Goal: Navigation & Orientation: Find specific page/section

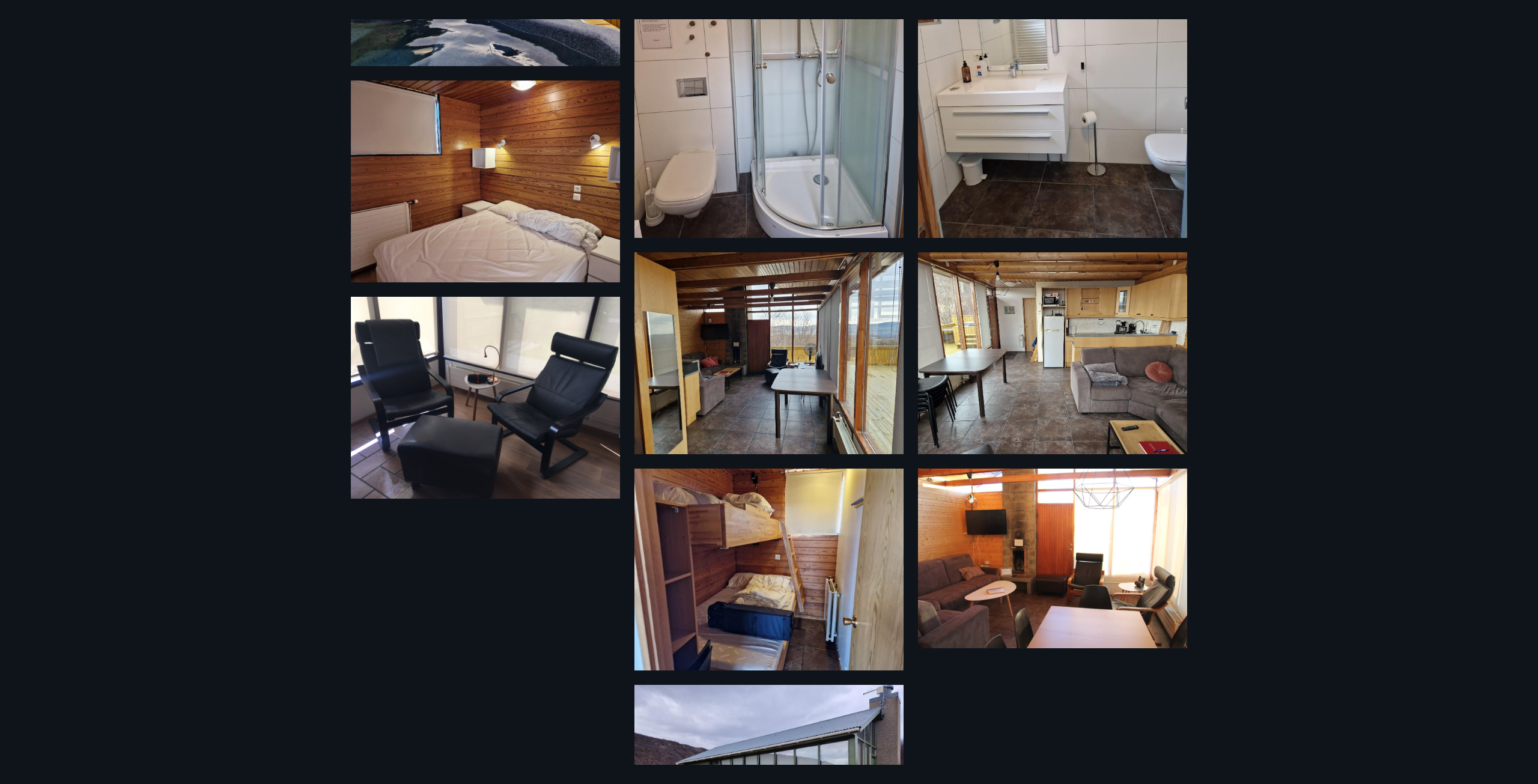
scroll to position [841, 0]
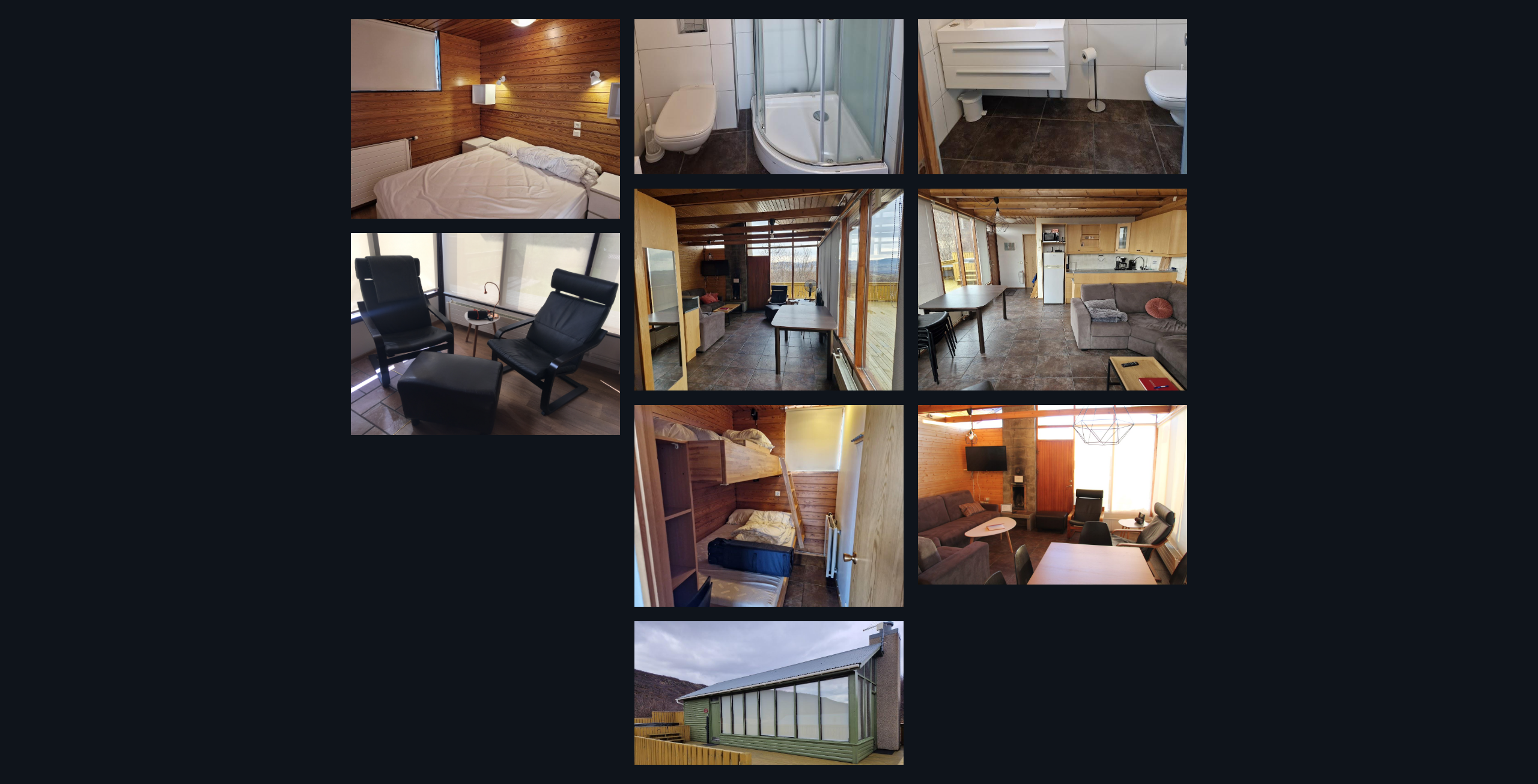
click at [1047, 298] on img at bounding box center [1053, 289] width 269 height 202
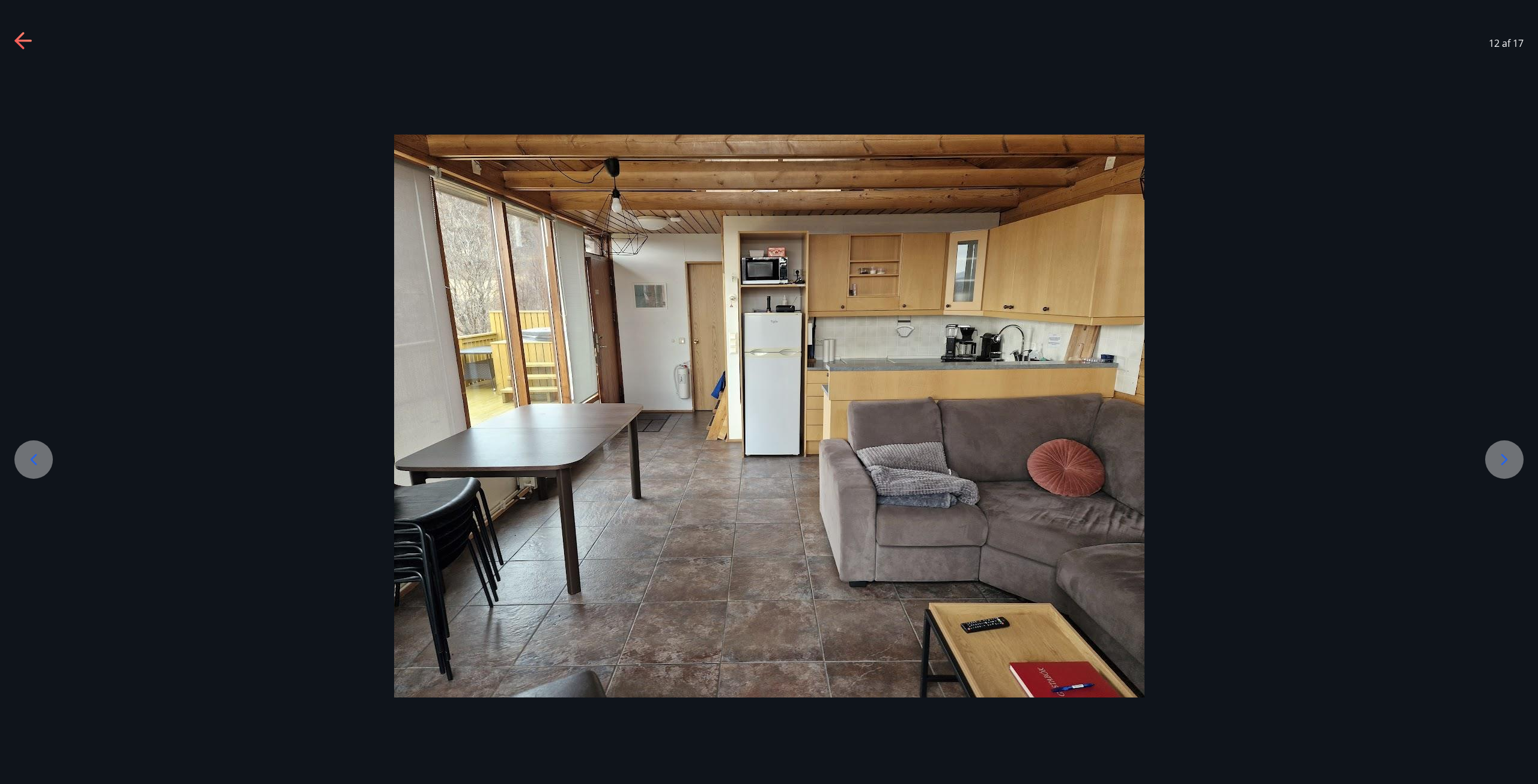
click at [44, 450] on div at bounding box center [34, 460] width 38 height 38
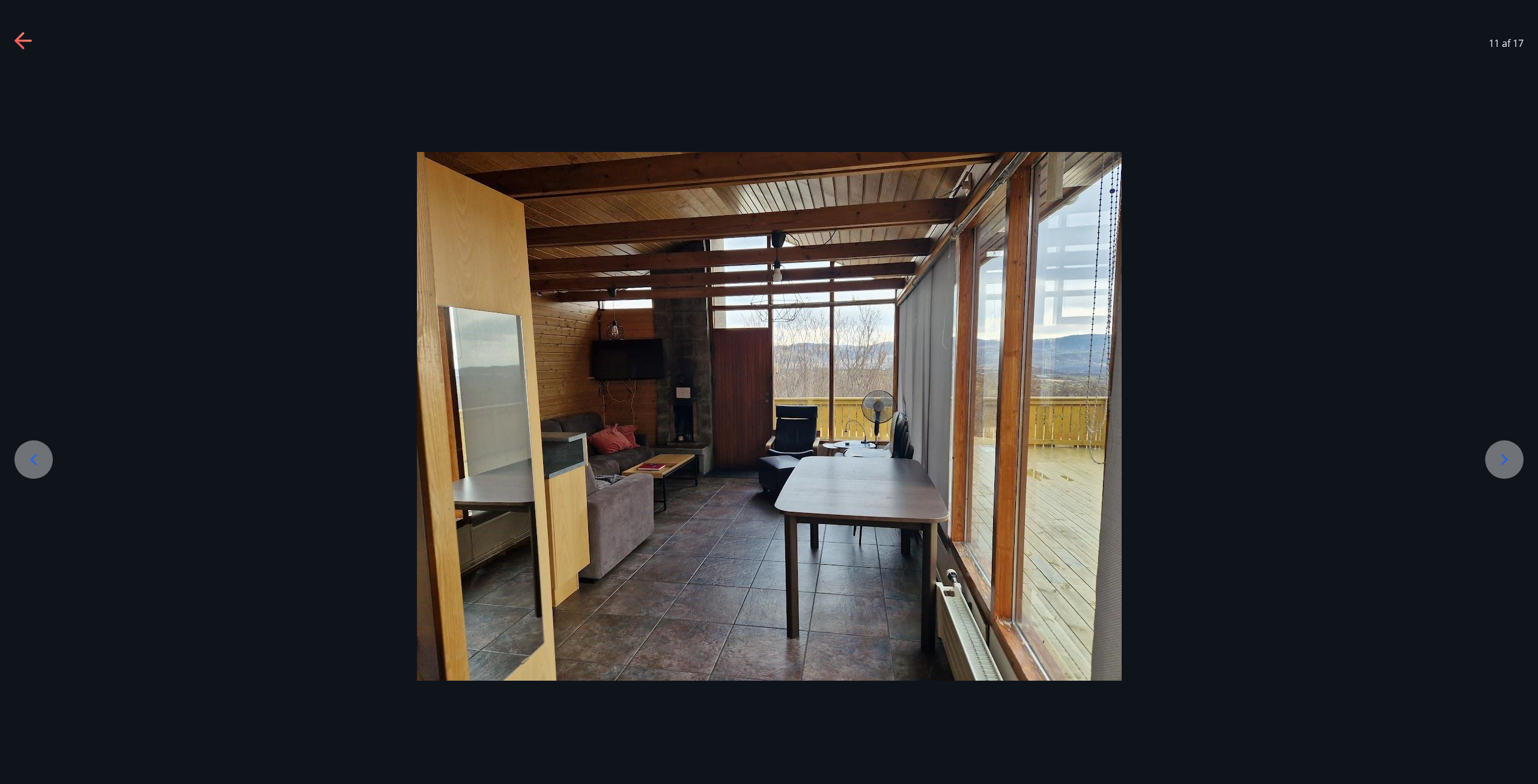
click at [23, 37] on icon at bounding box center [24, 41] width 19 height 19
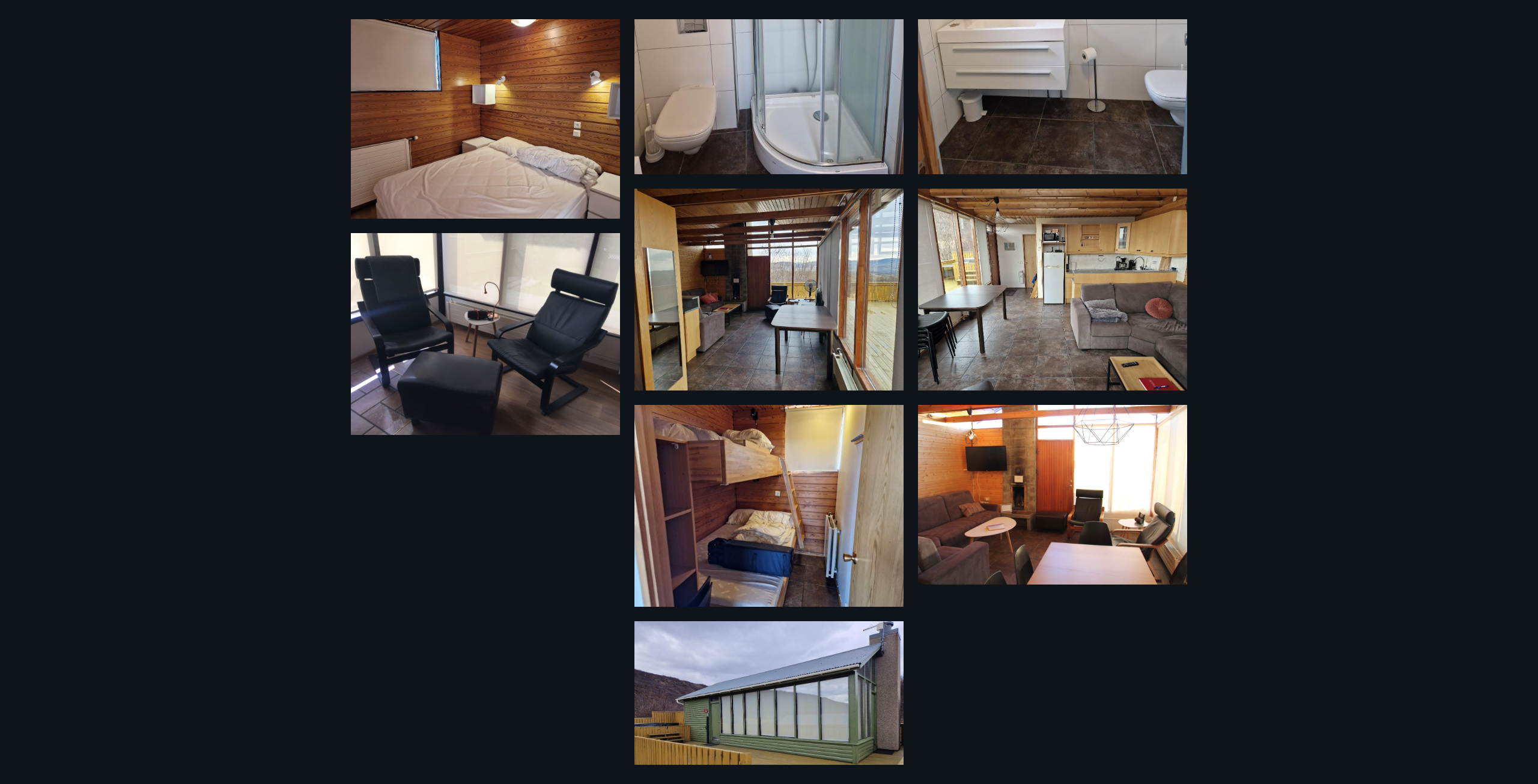
click at [1065, 497] on img at bounding box center [1053, 495] width 269 height 180
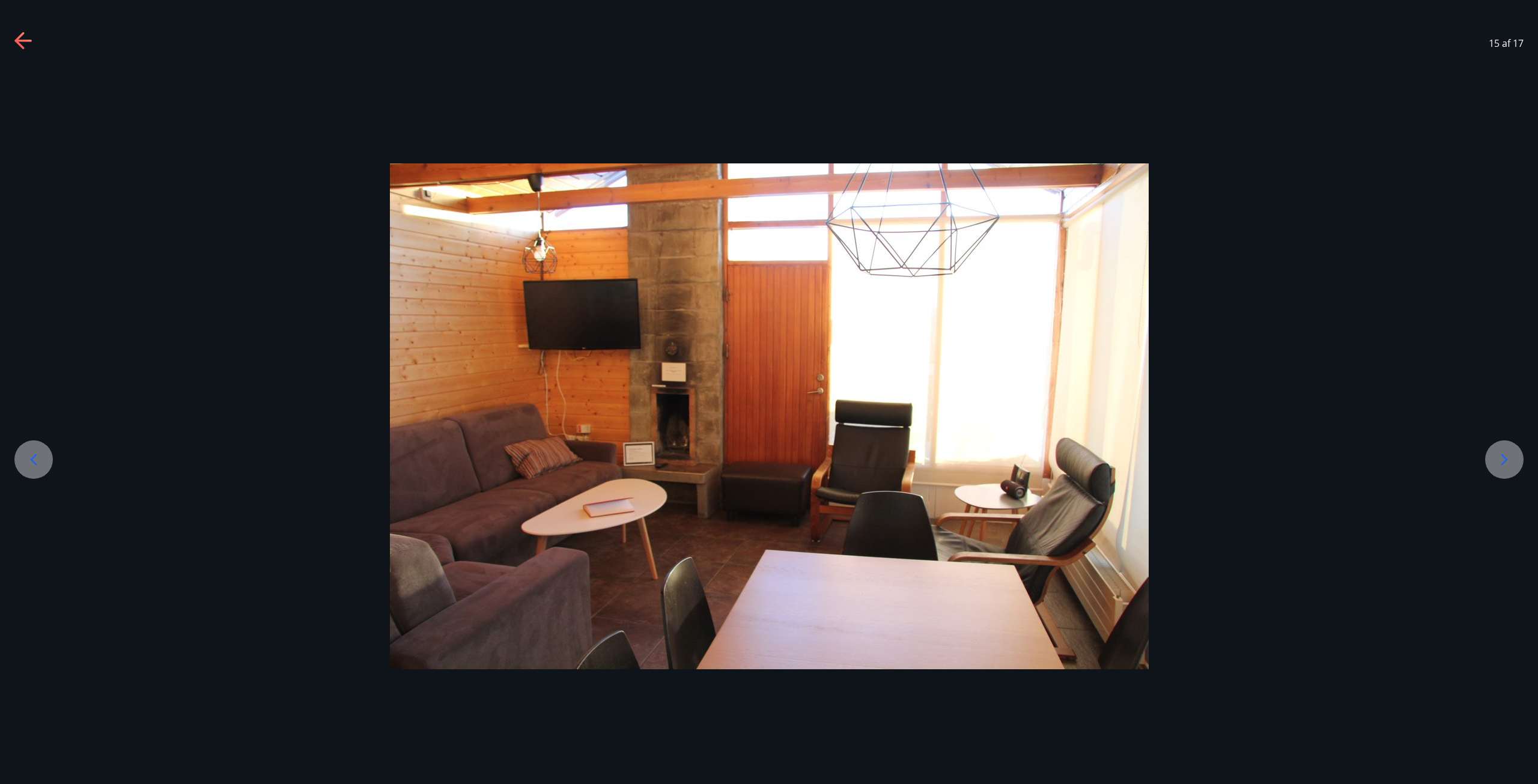
click at [24, 39] on icon at bounding box center [24, 41] width 19 height 19
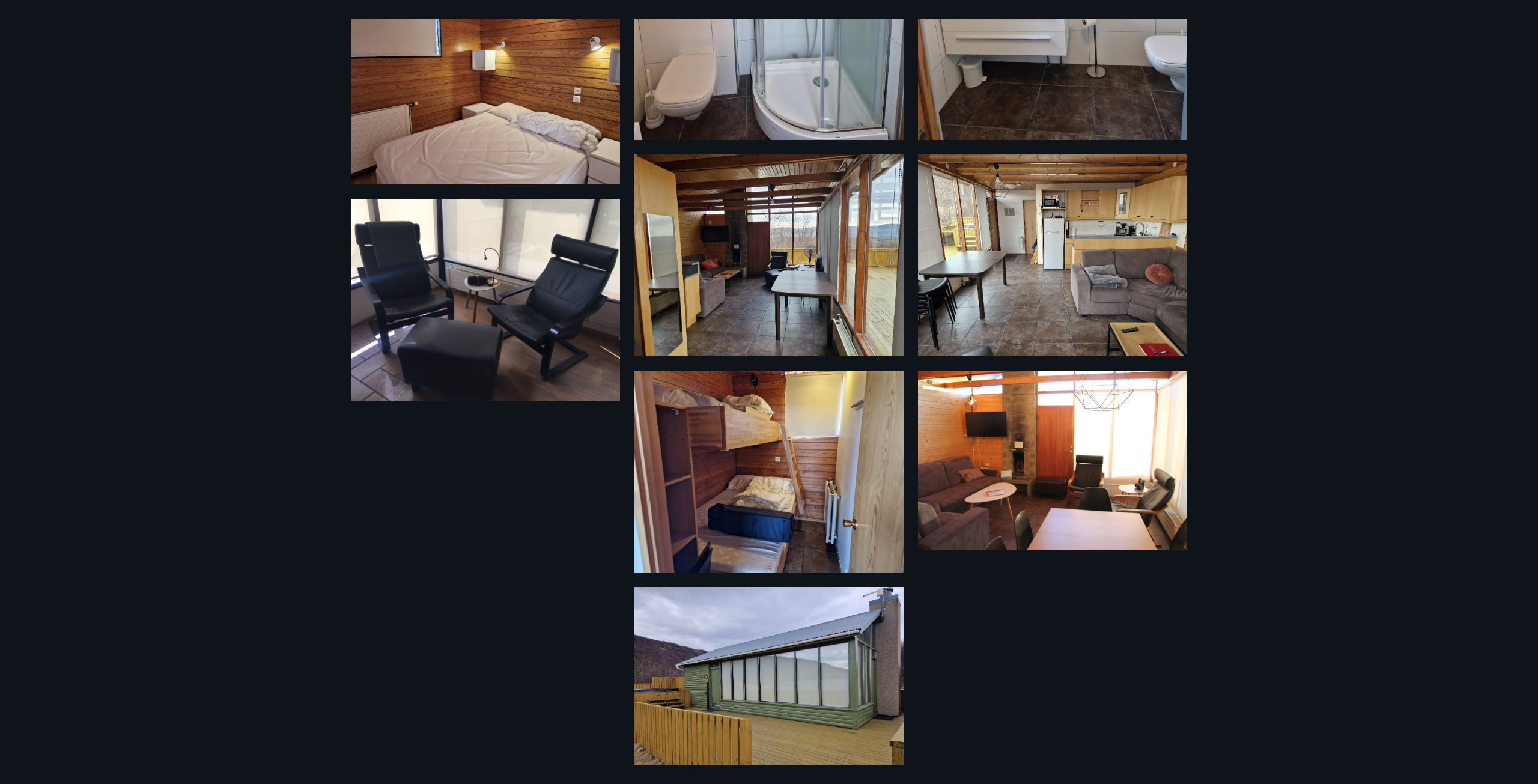
scroll to position [902, 0]
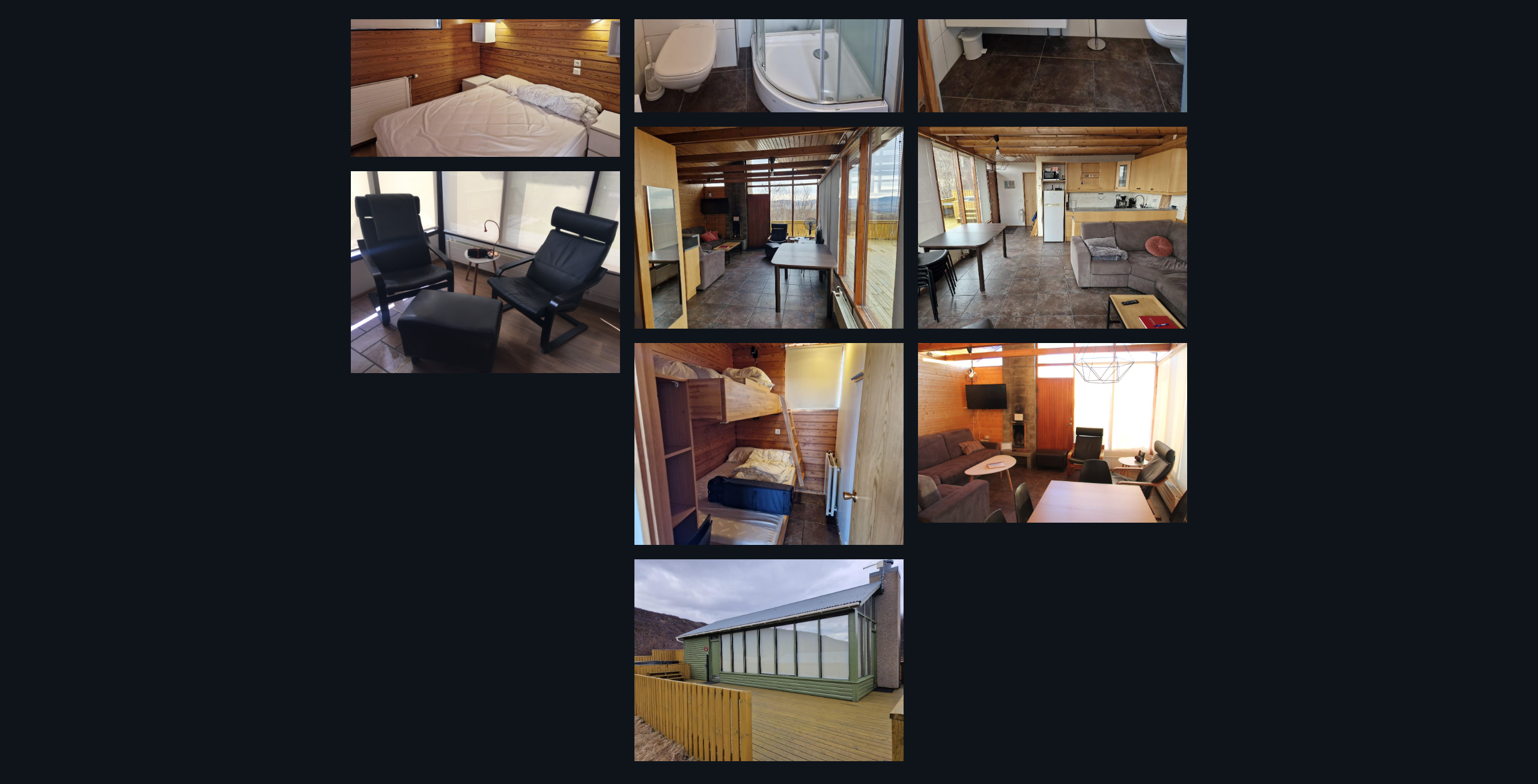
click at [1041, 413] on img at bounding box center [1053, 433] width 269 height 180
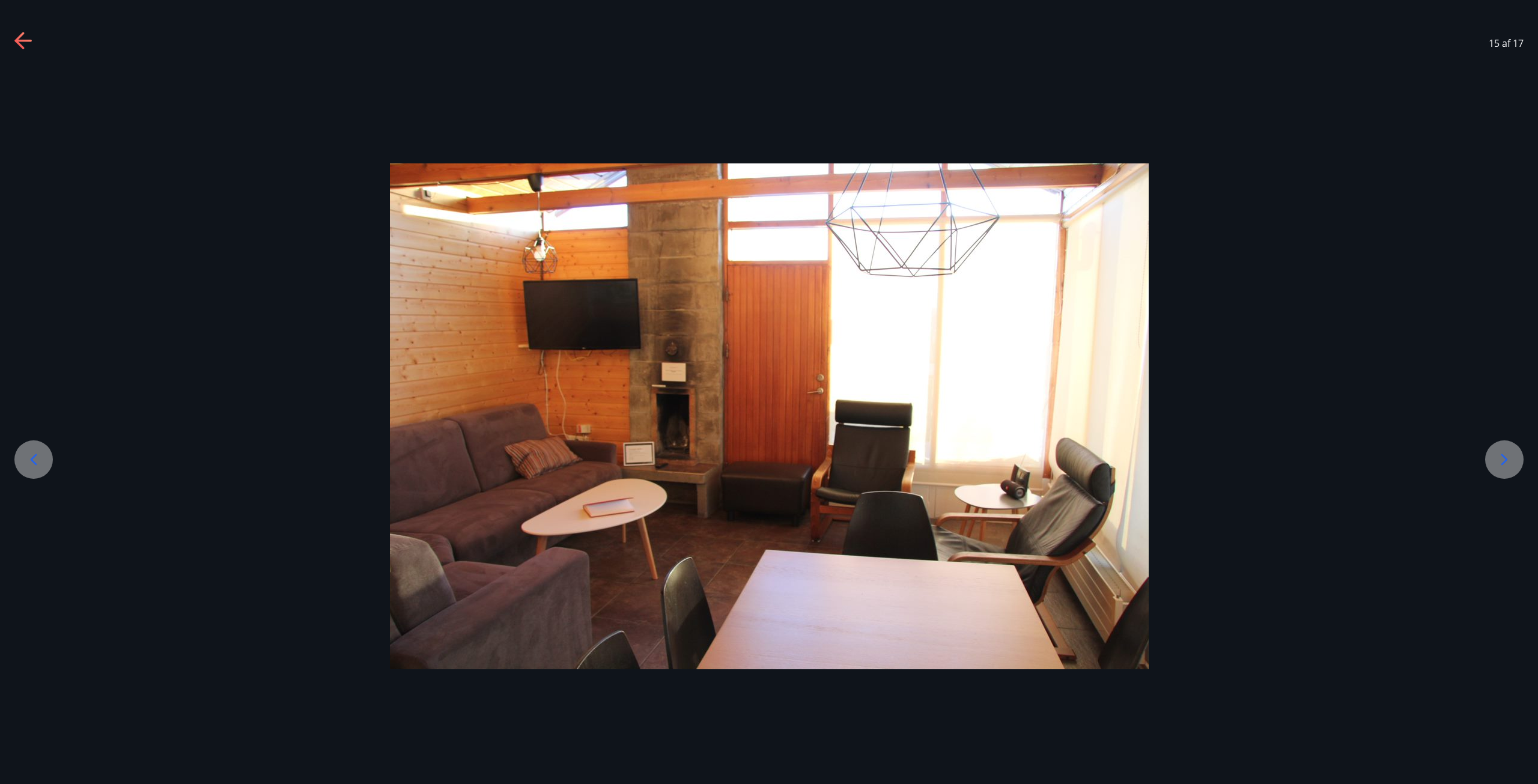
click at [21, 29] on div "15 af 17" at bounding box center [769, 43] width 1538 height 48
click at [27, 36] on icon at bounding box center [24, 41] width 19 height 19
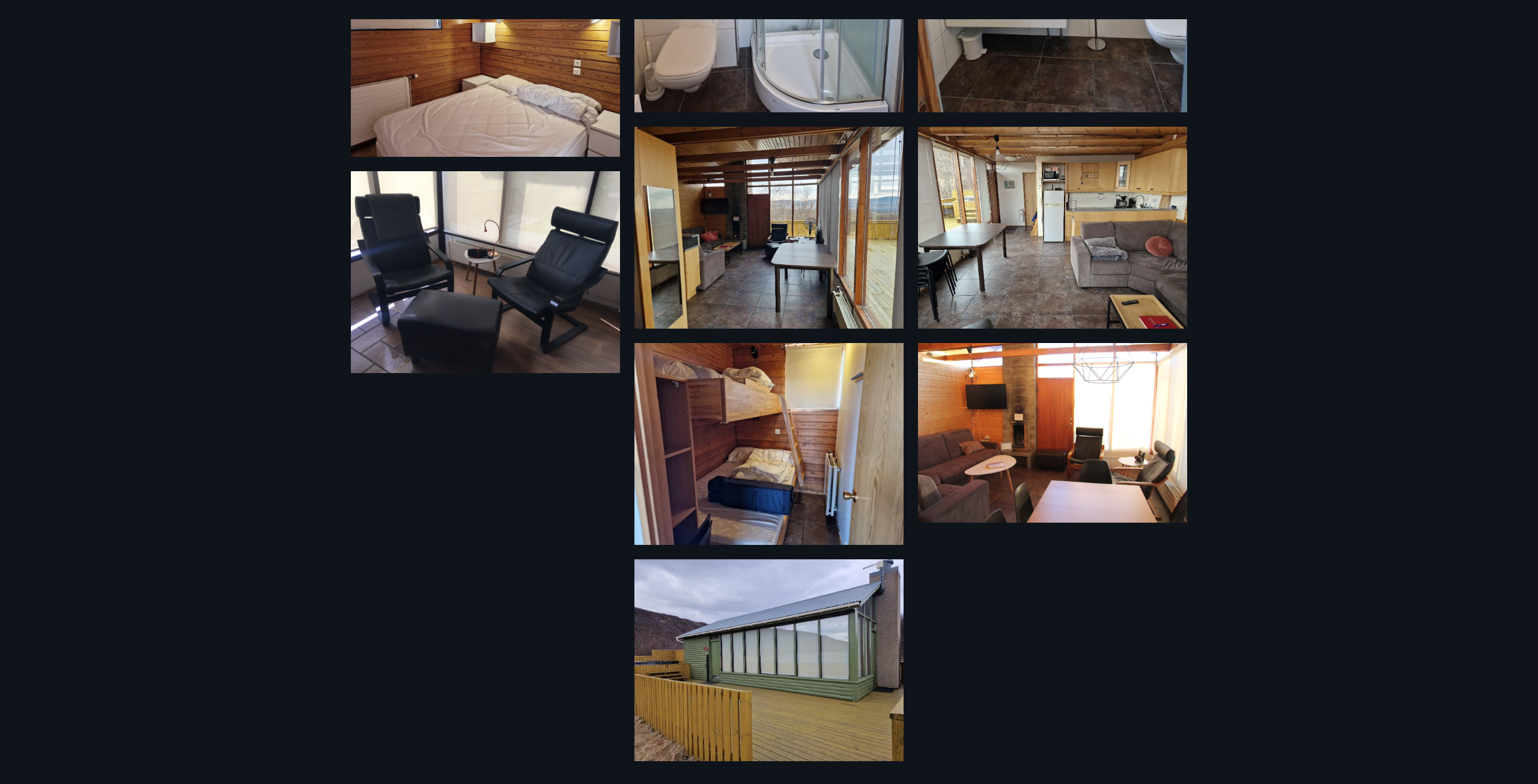
click at [778, 729] on img at bounding box center [769, 659] width 269 height 202
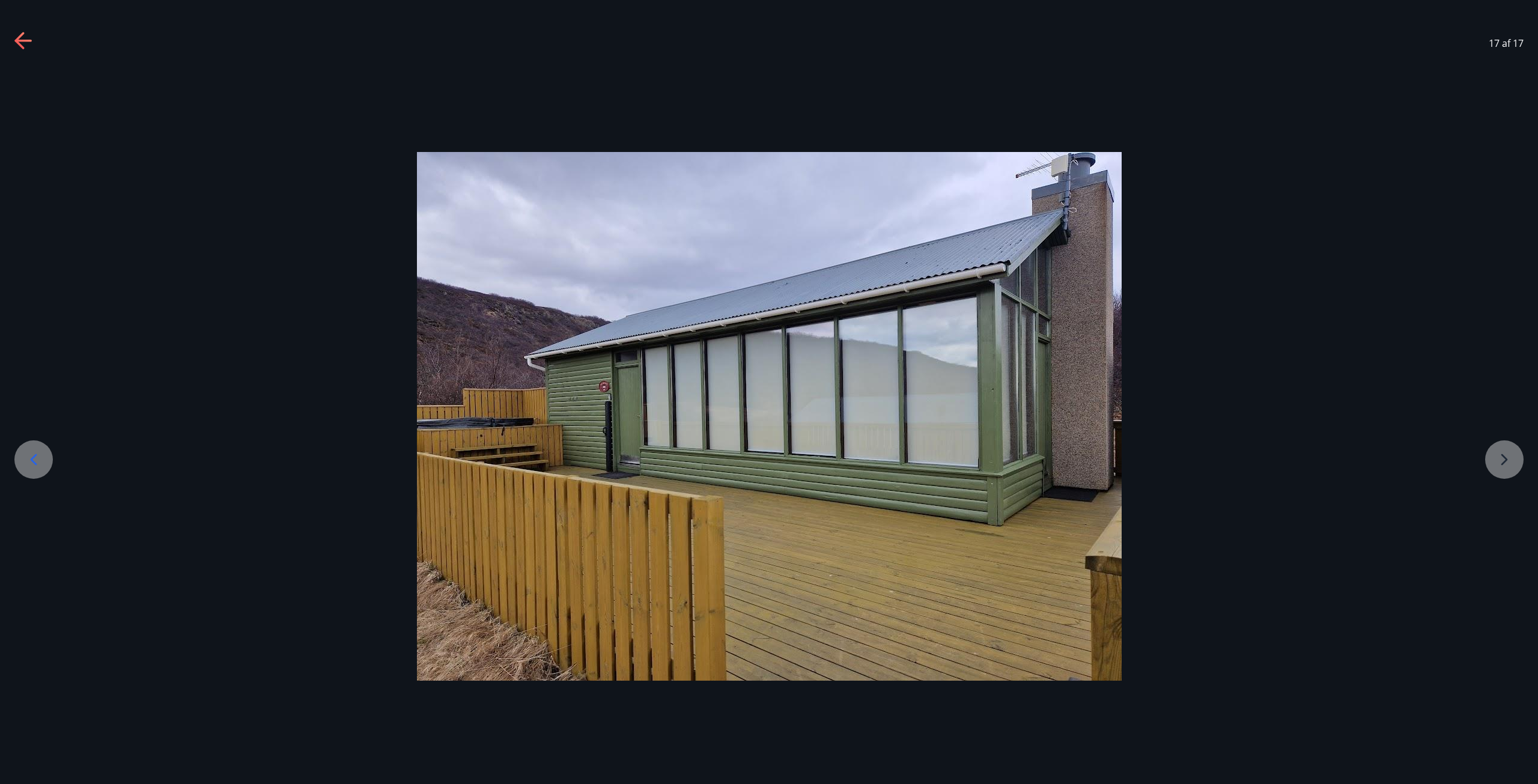
click at [30, 34] on icon at bounding box center [24, 41] width 19 height 19
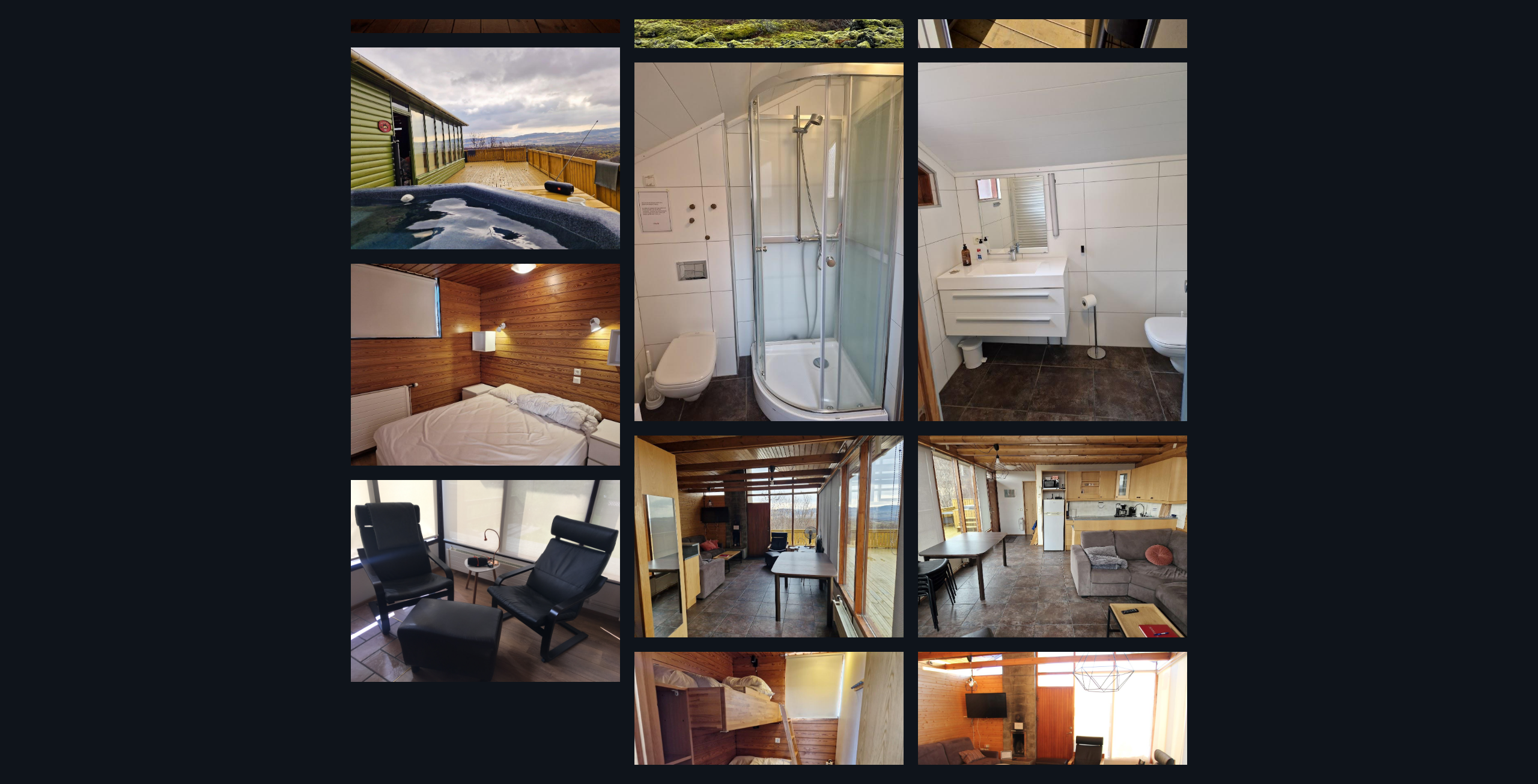
scroll to position [422, 0]
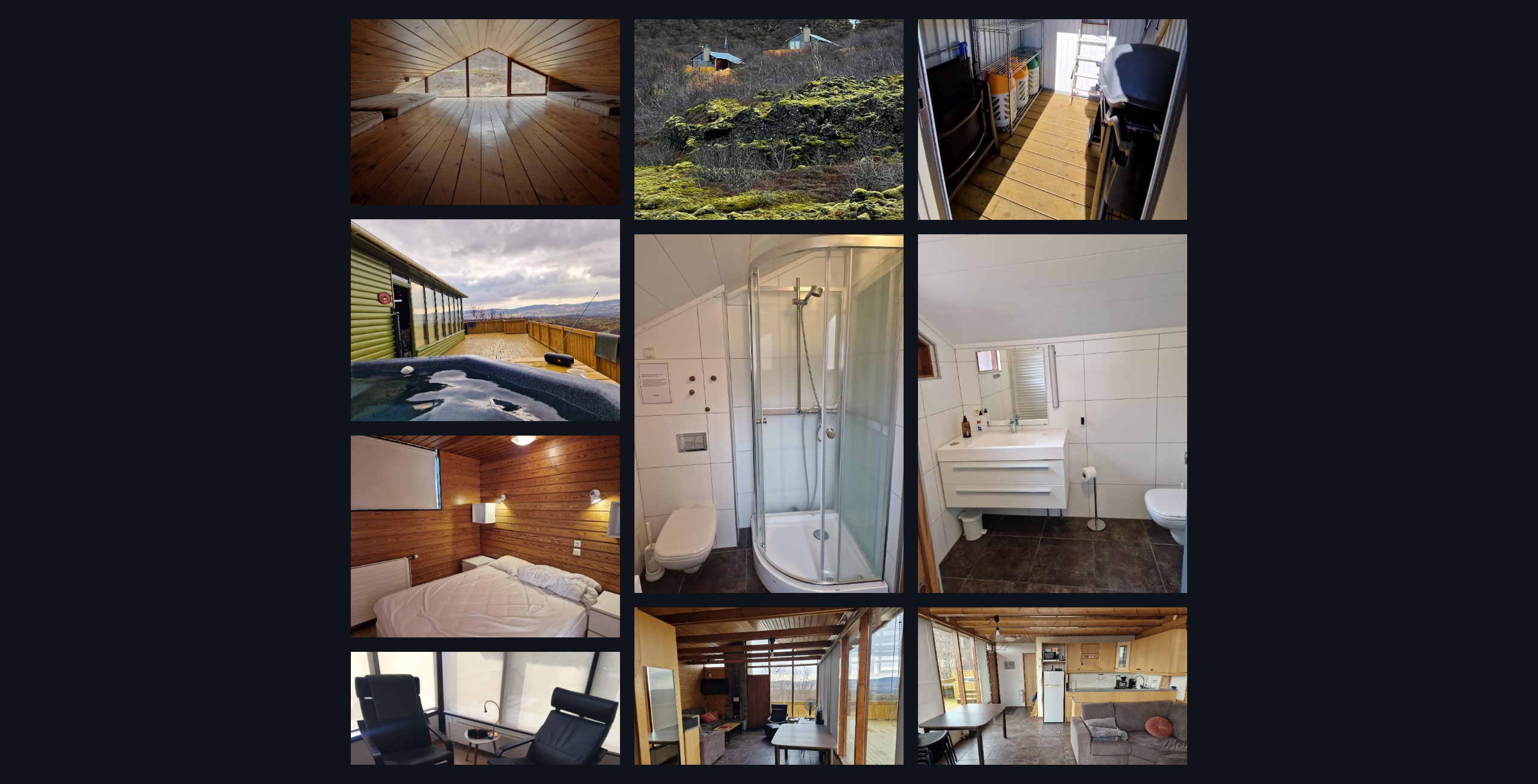
click at [484, 324] on img at bounding box center [485, 320] width 269 height 202
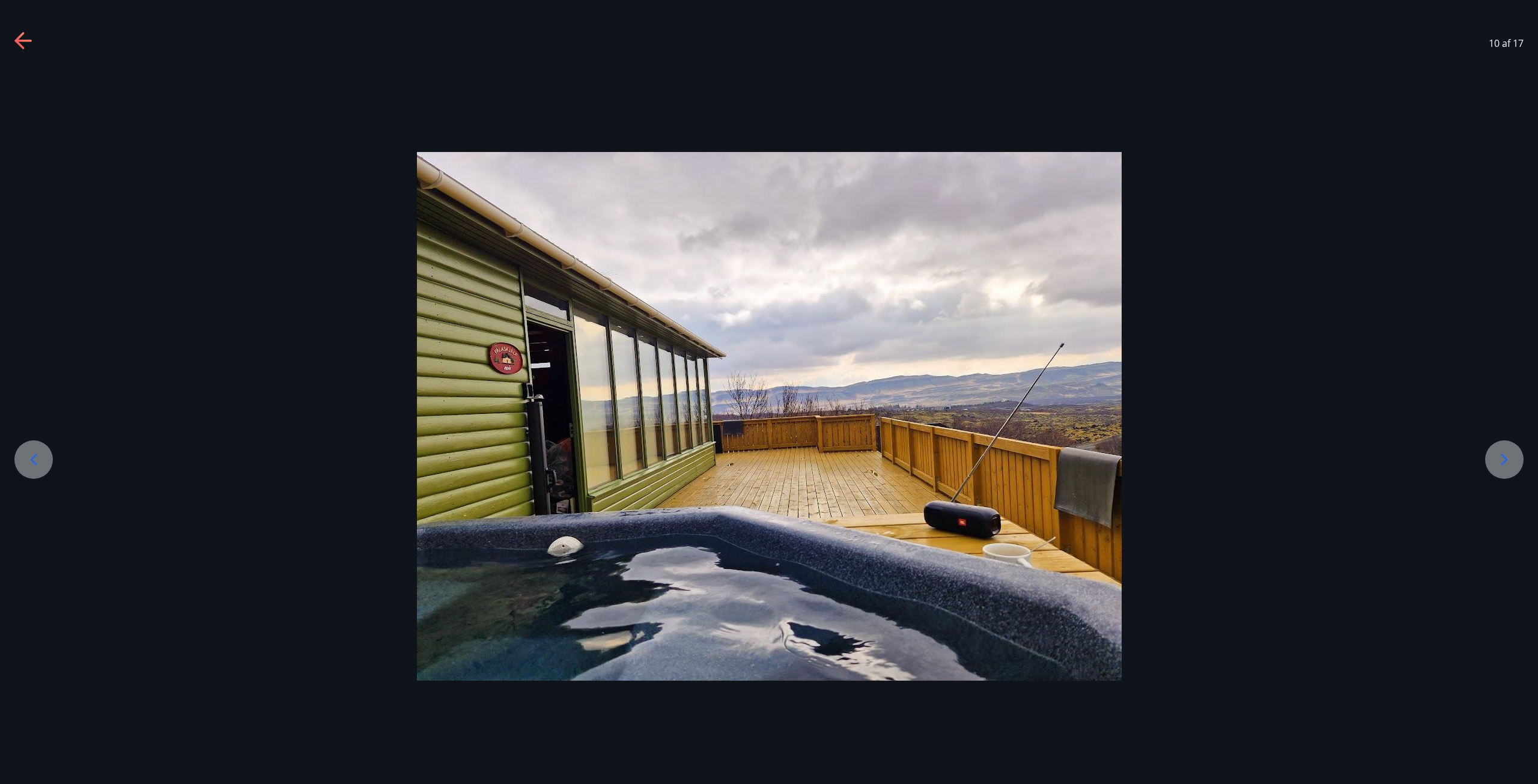
click at [25, 35] on icon at bounding box center [24, 41] width 19 height 19
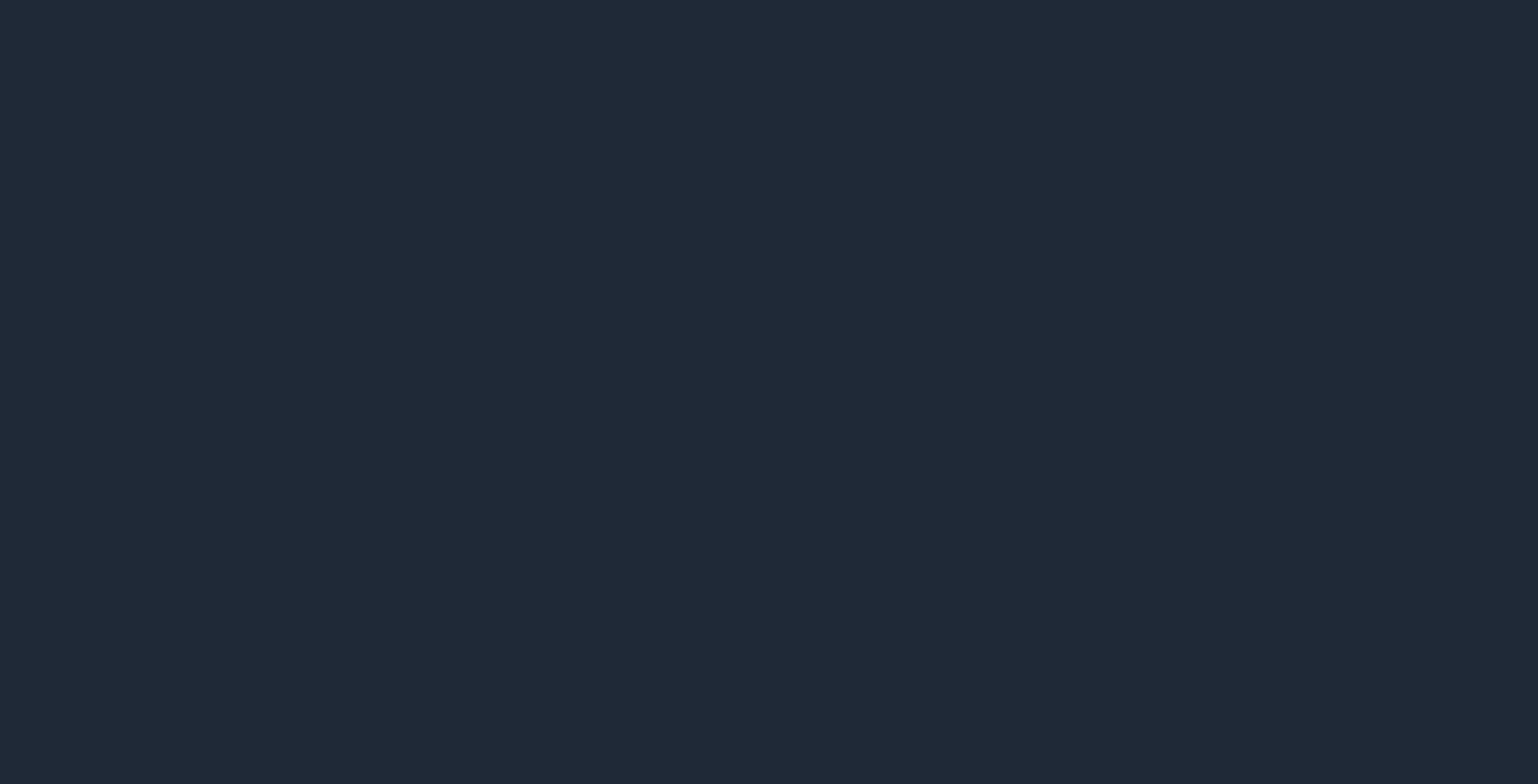
click at [25, 35] on icon at bounding box center [24, 41] width 19 height 19
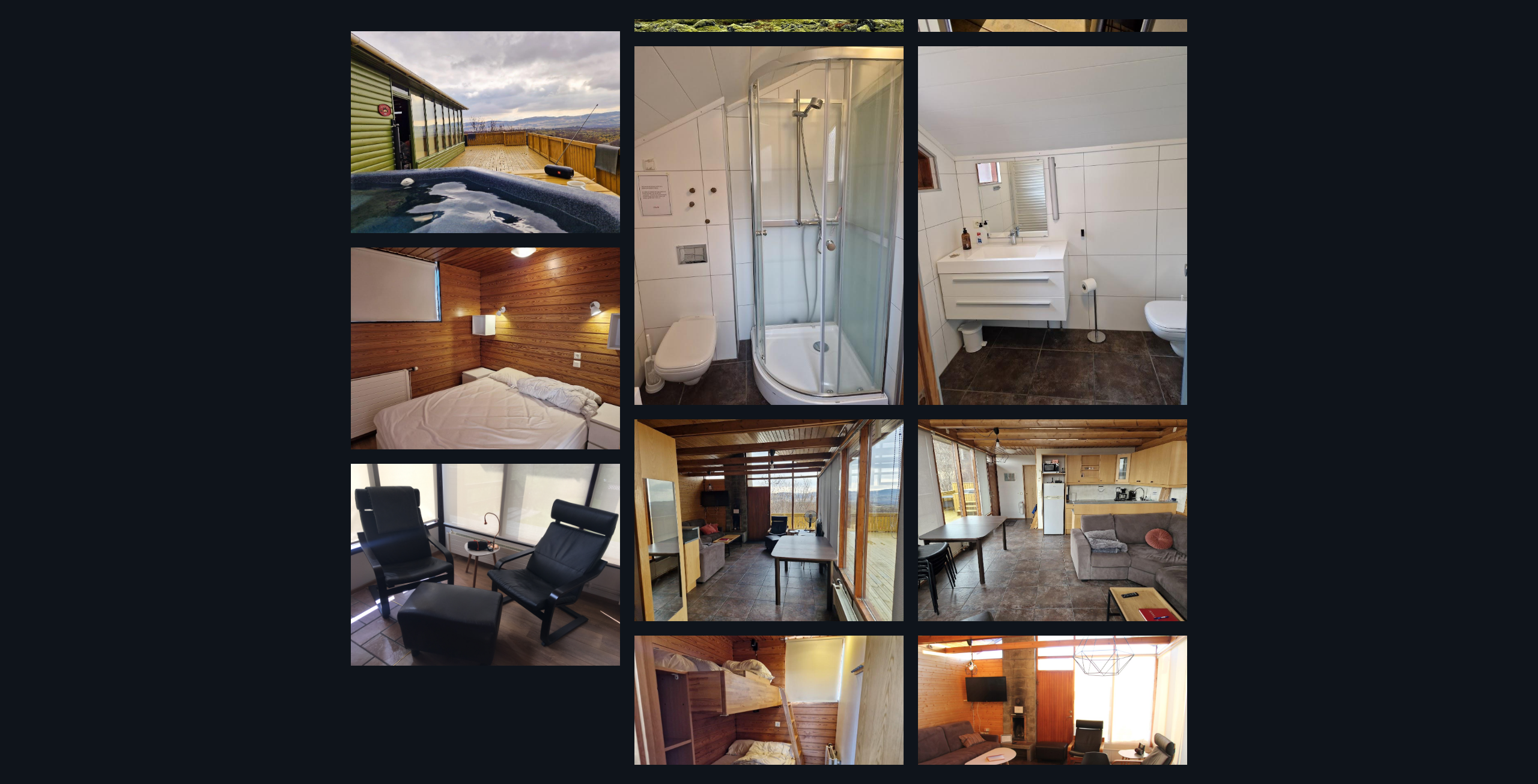
scroll to position [603, 0]
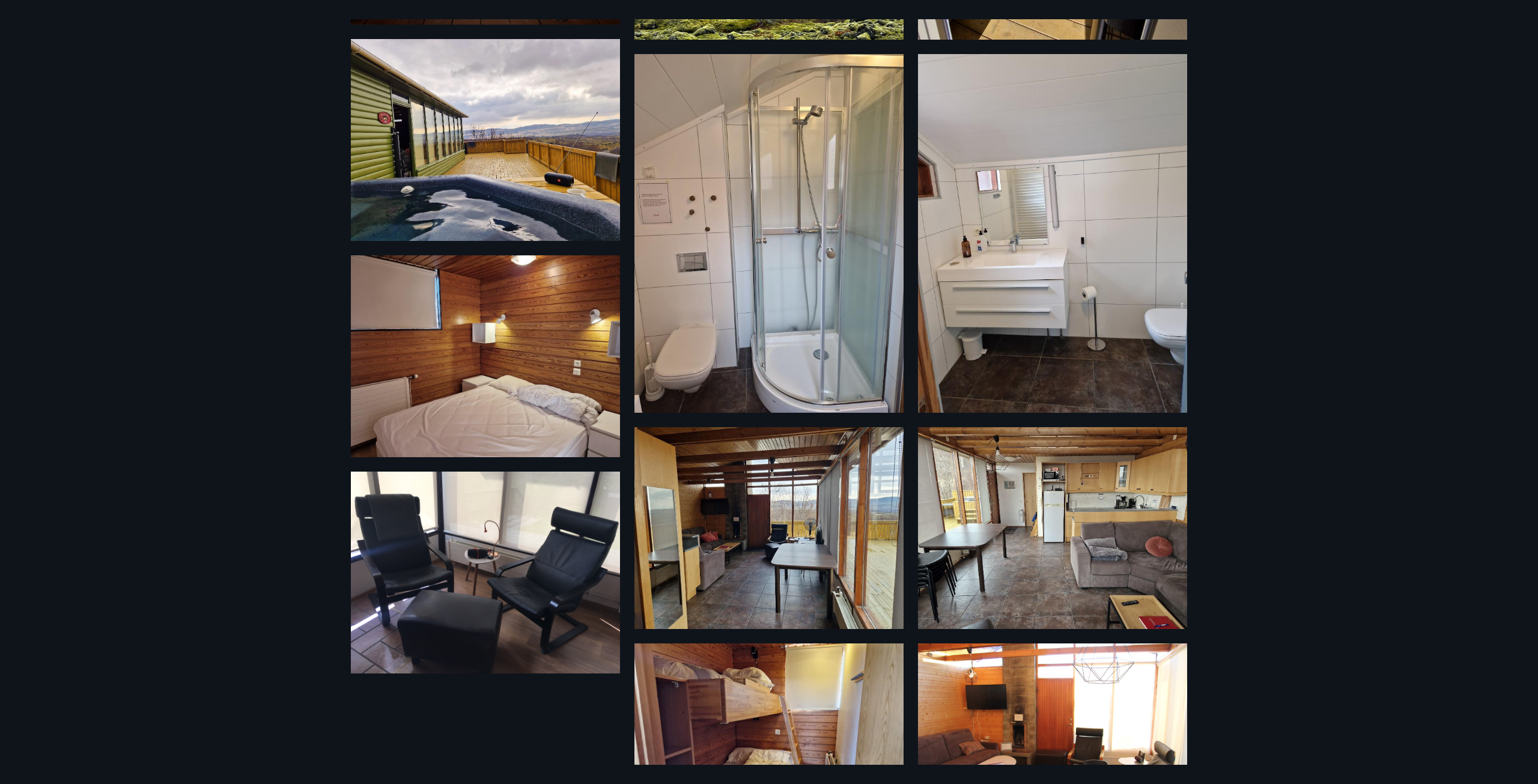
click at [518, 361] on img at bounding box center [485, 356] width 269 height 202
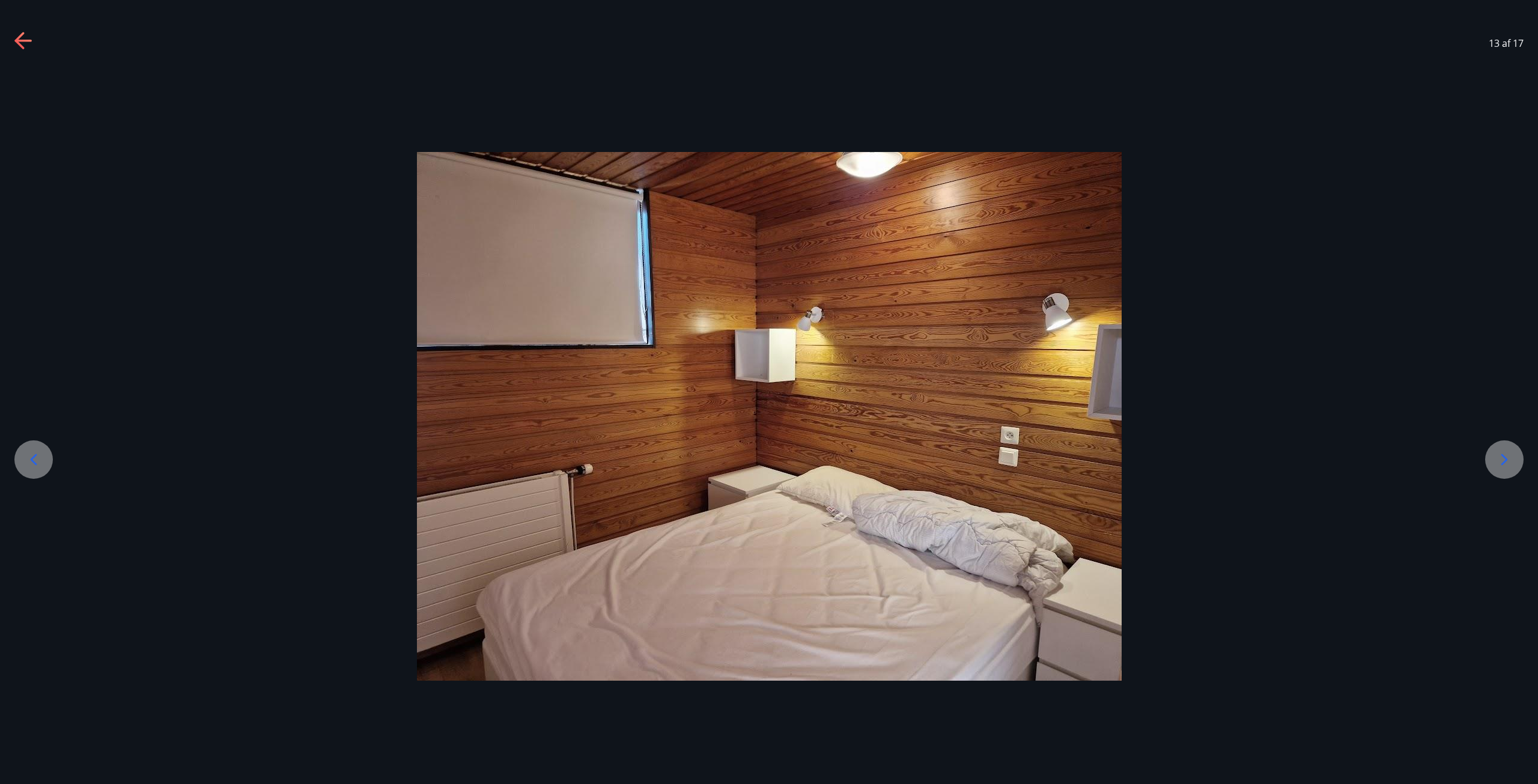
click at [18, 28] on div "13 af 17" at bounding box center [769, 43] width 1538 height 48
click at [18, 37] on icon at bounding box center [19, 40] width 10 height 17
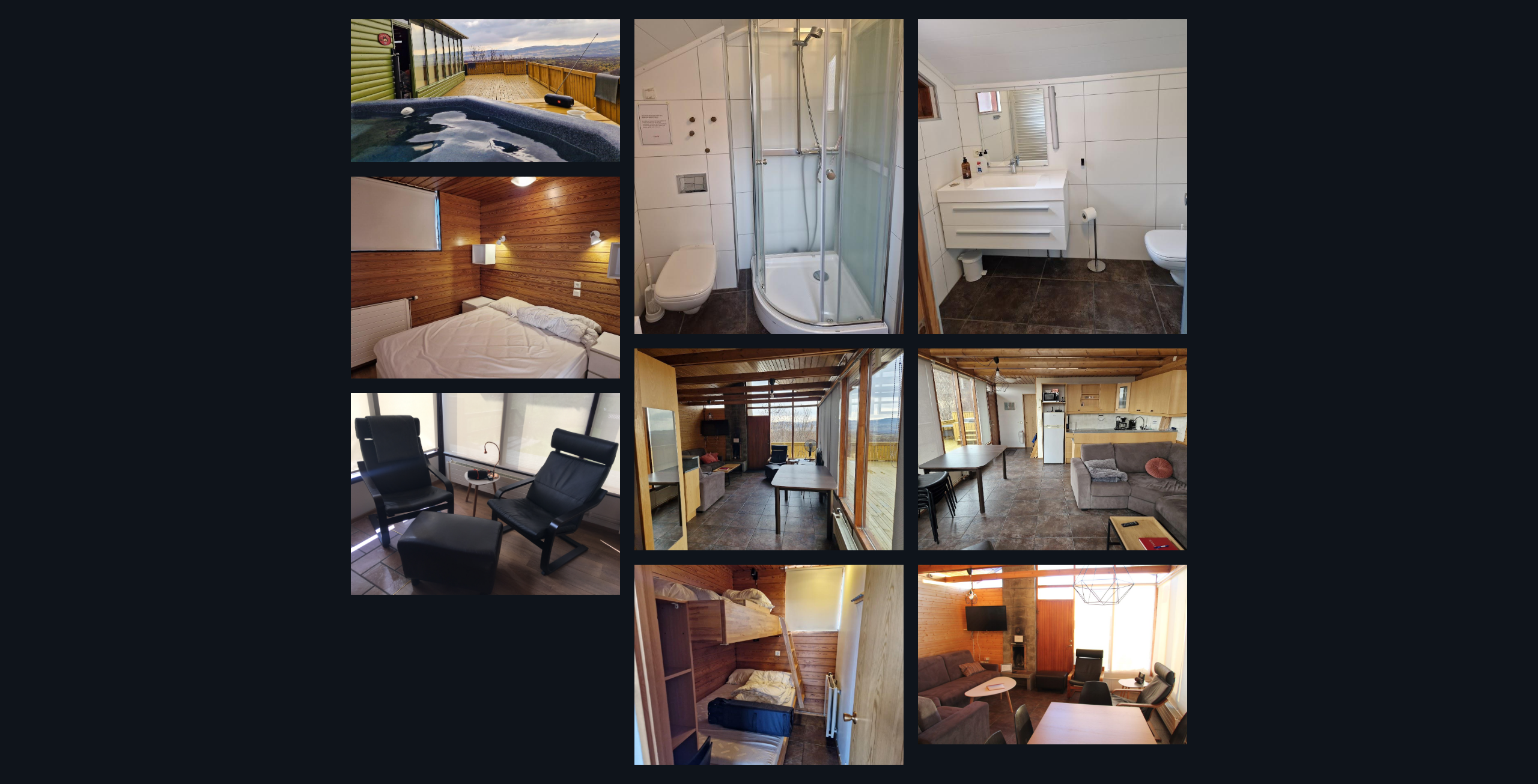
scroll to position [661, 0]
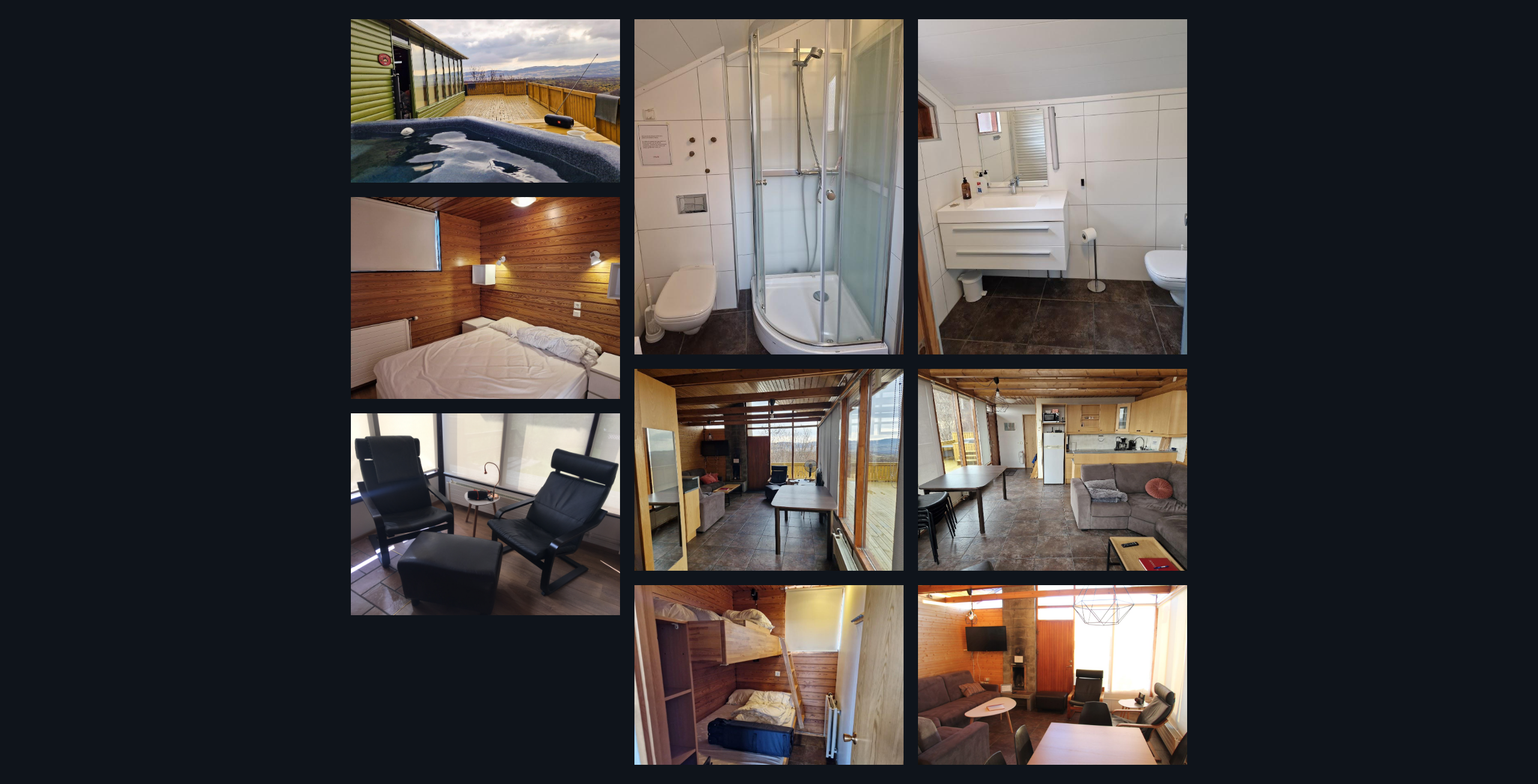
click at [538, 323] on img at bounding box center [485, 297] width 269 height 202
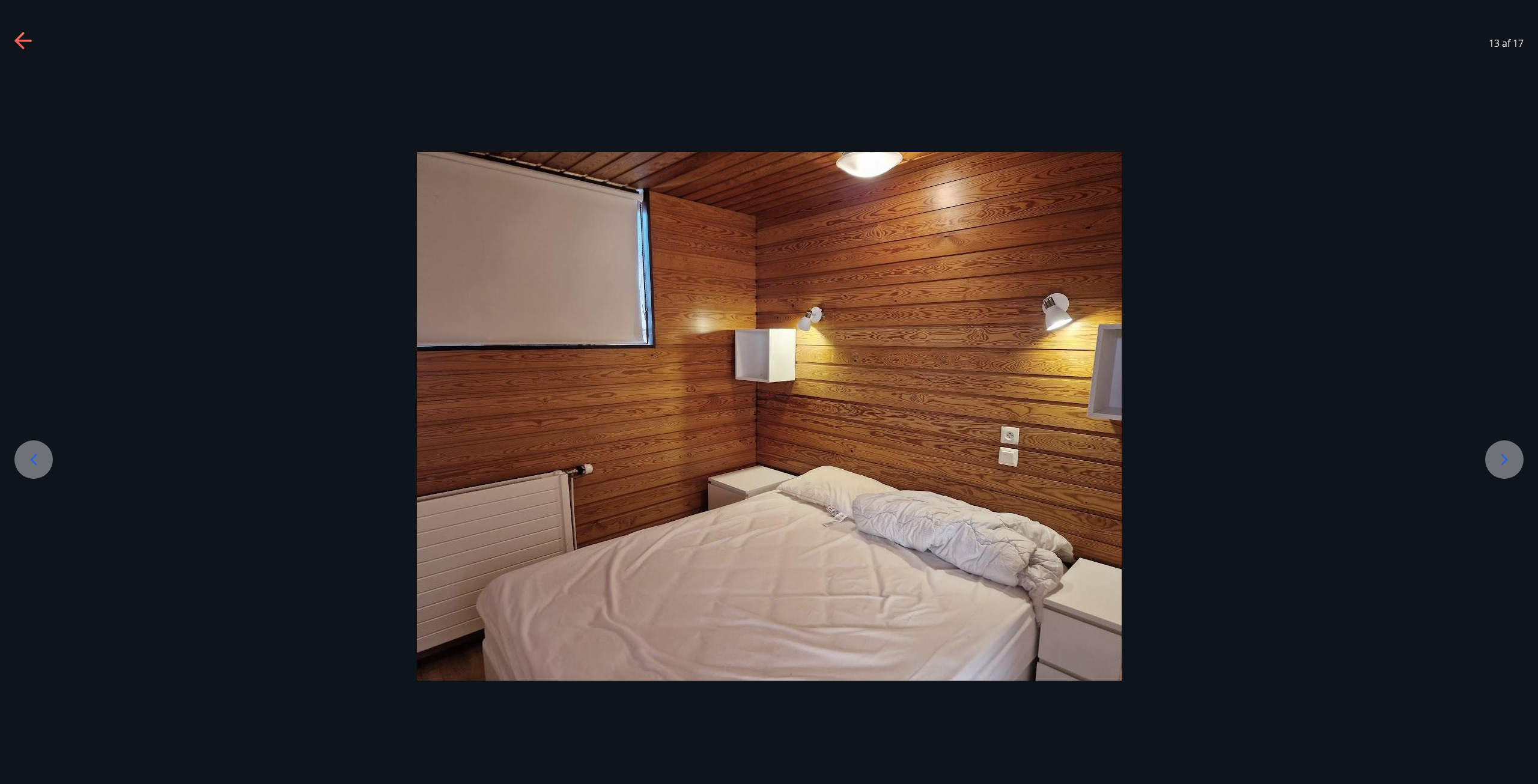
click at [34, 41] on div "13 af 17" at bounding box center [769, 43] width 1538 height 48
click at [21, 42] on icon at bounding box center [23, 41] width 17 height 2
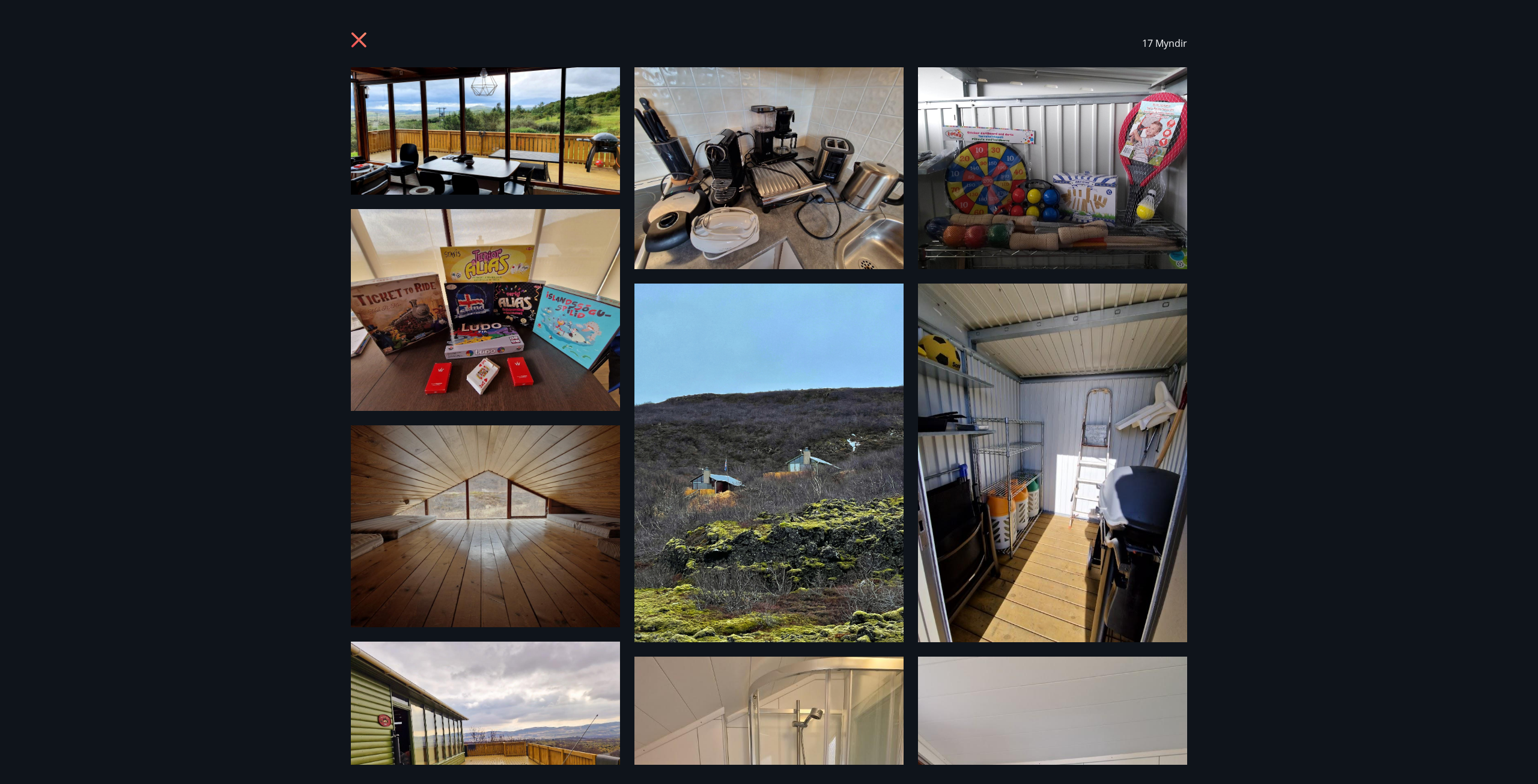
scroll to position [902, 0]
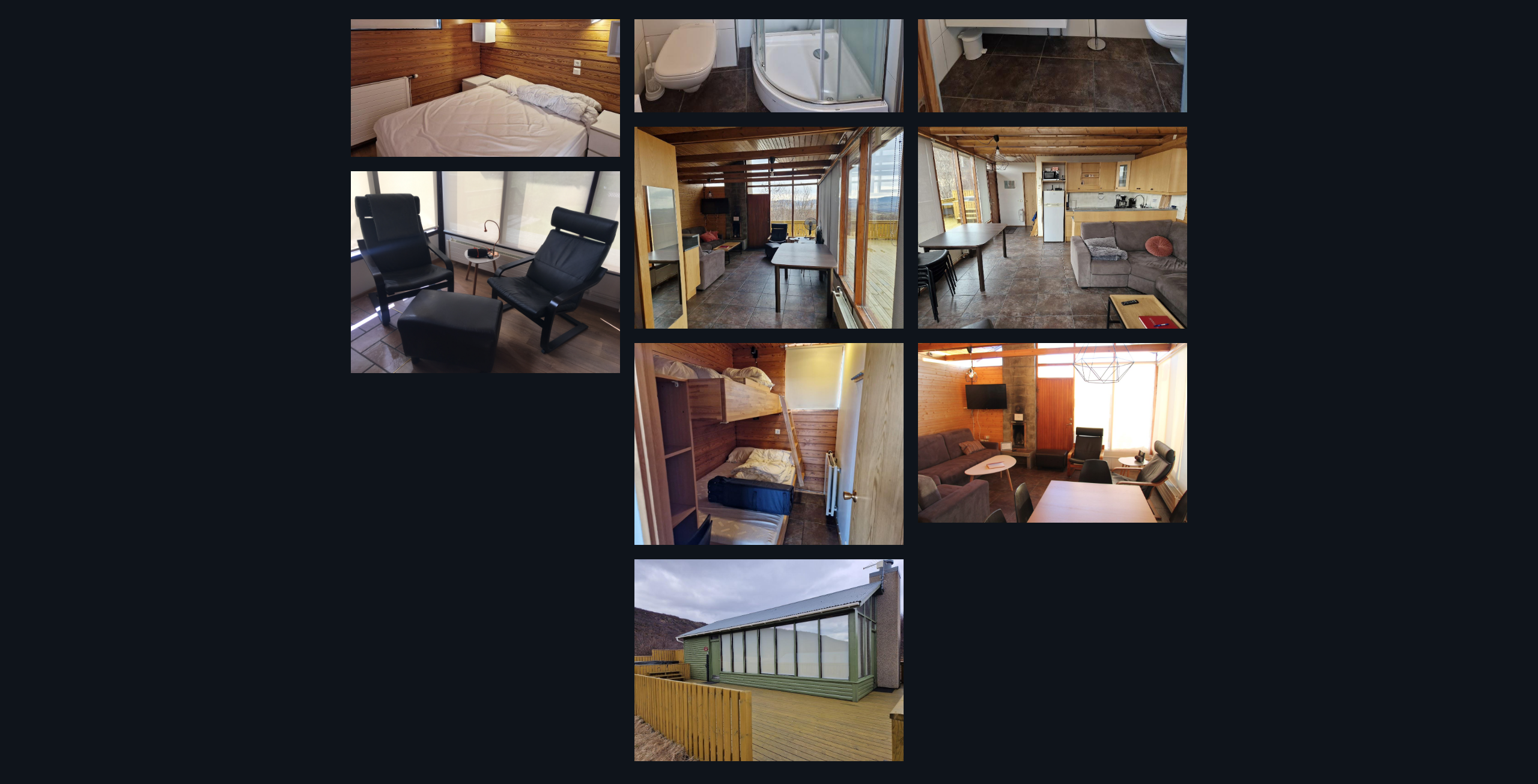
click at [509, 460] on div "17 Myndir" at bounding box center [769, 392] width 865 height 746
click at [790, 463] on img at bounding box center [769, 443] width 269 height 202
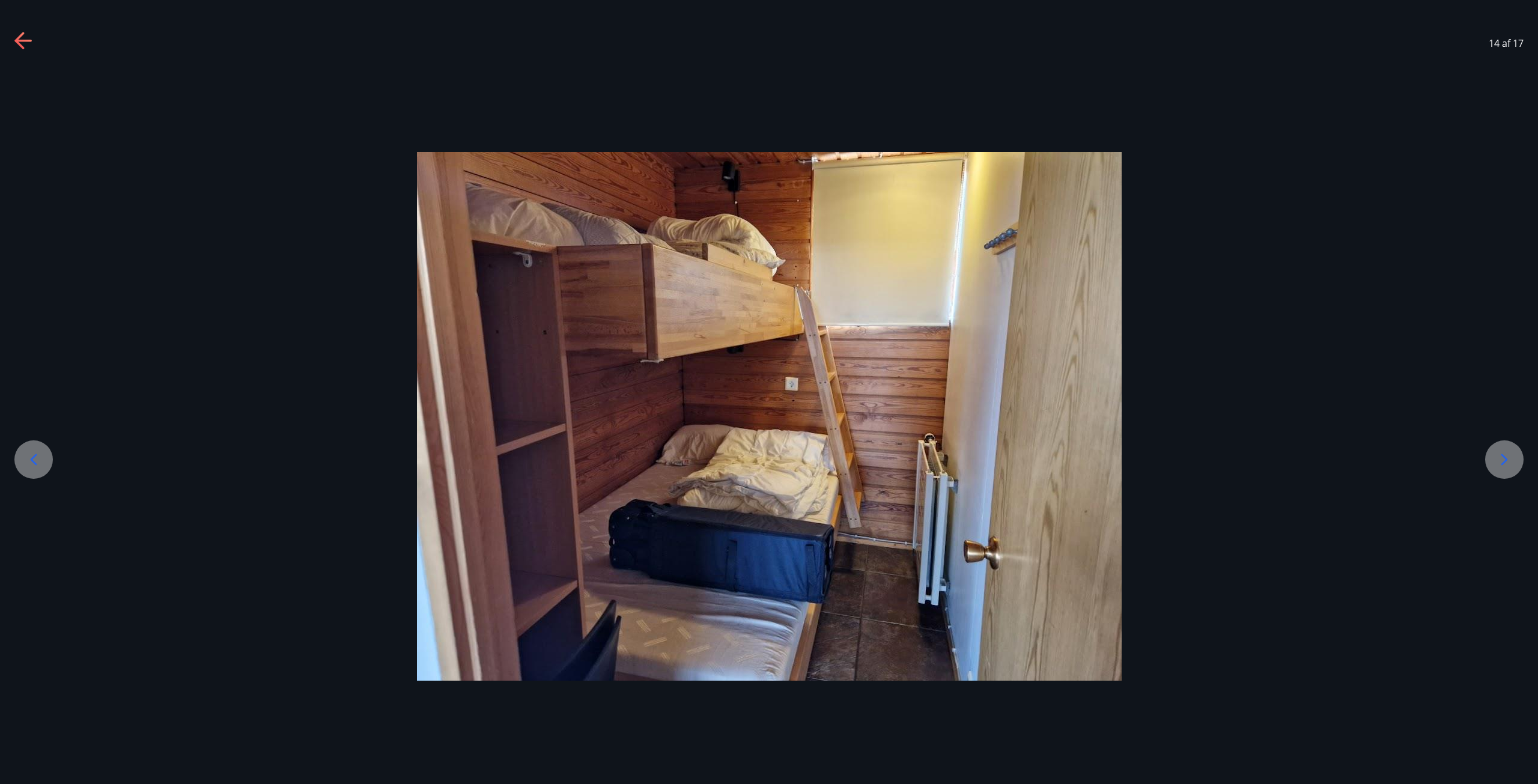
drag, startPoint x: 24, startPoint y: 48, endPoint x: 293, endPoint y: 131, distance: 281.5
click at [25, 48] on icon at bounding box center [24, 41] width 19 height 19
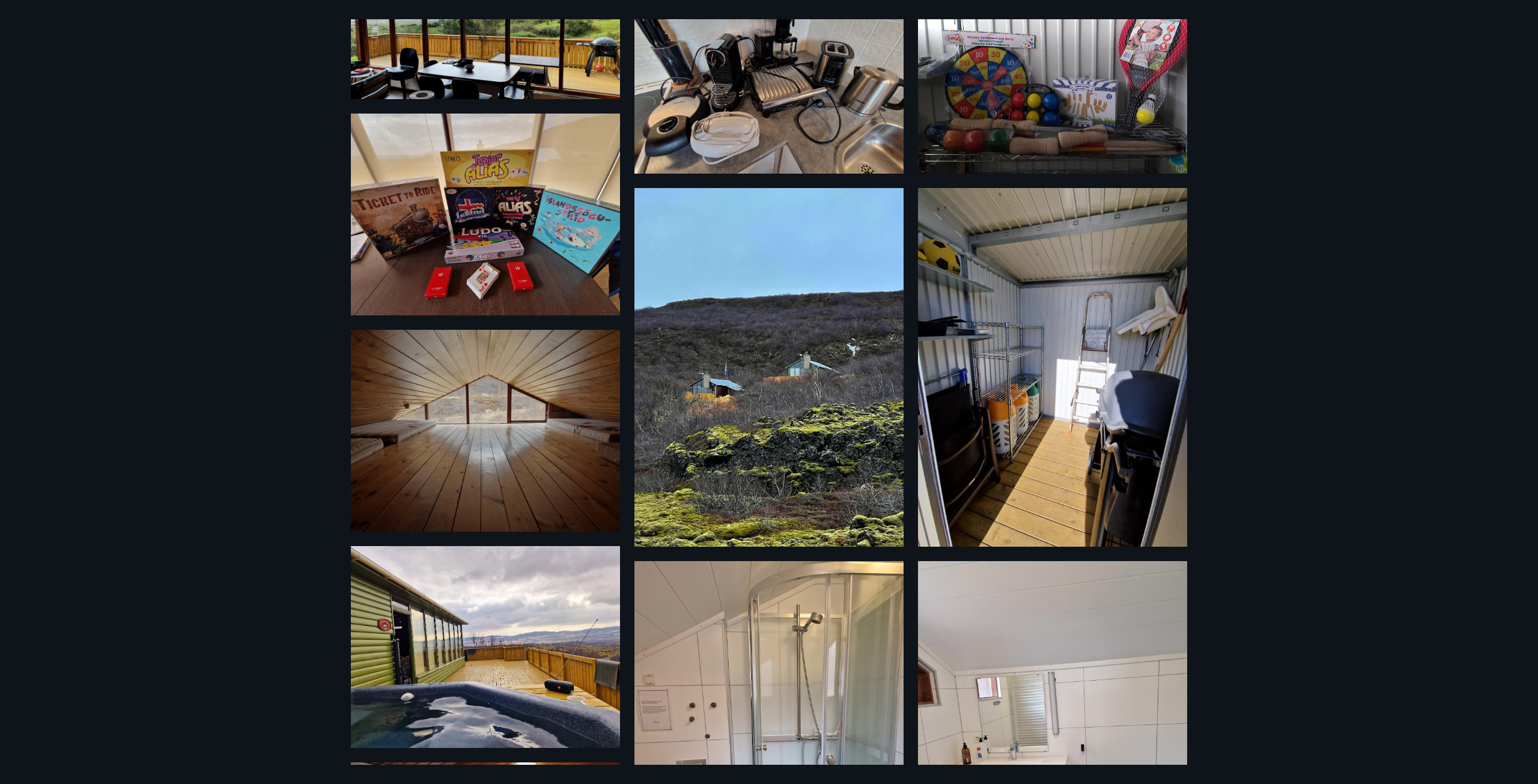
scroll to position [0, 0]
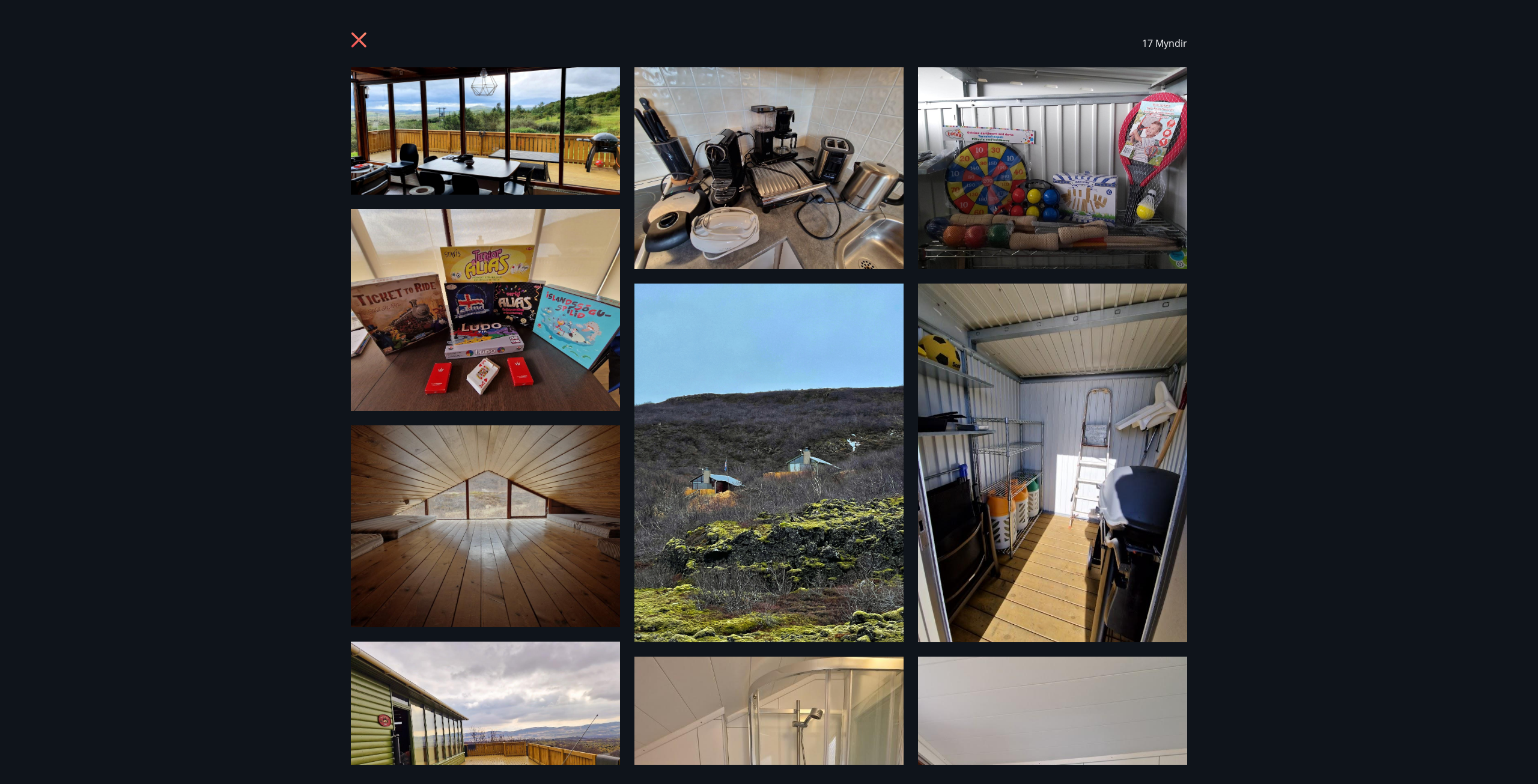
click at [526, 513] on img at bounding box center [485, 526] width 269 height 202
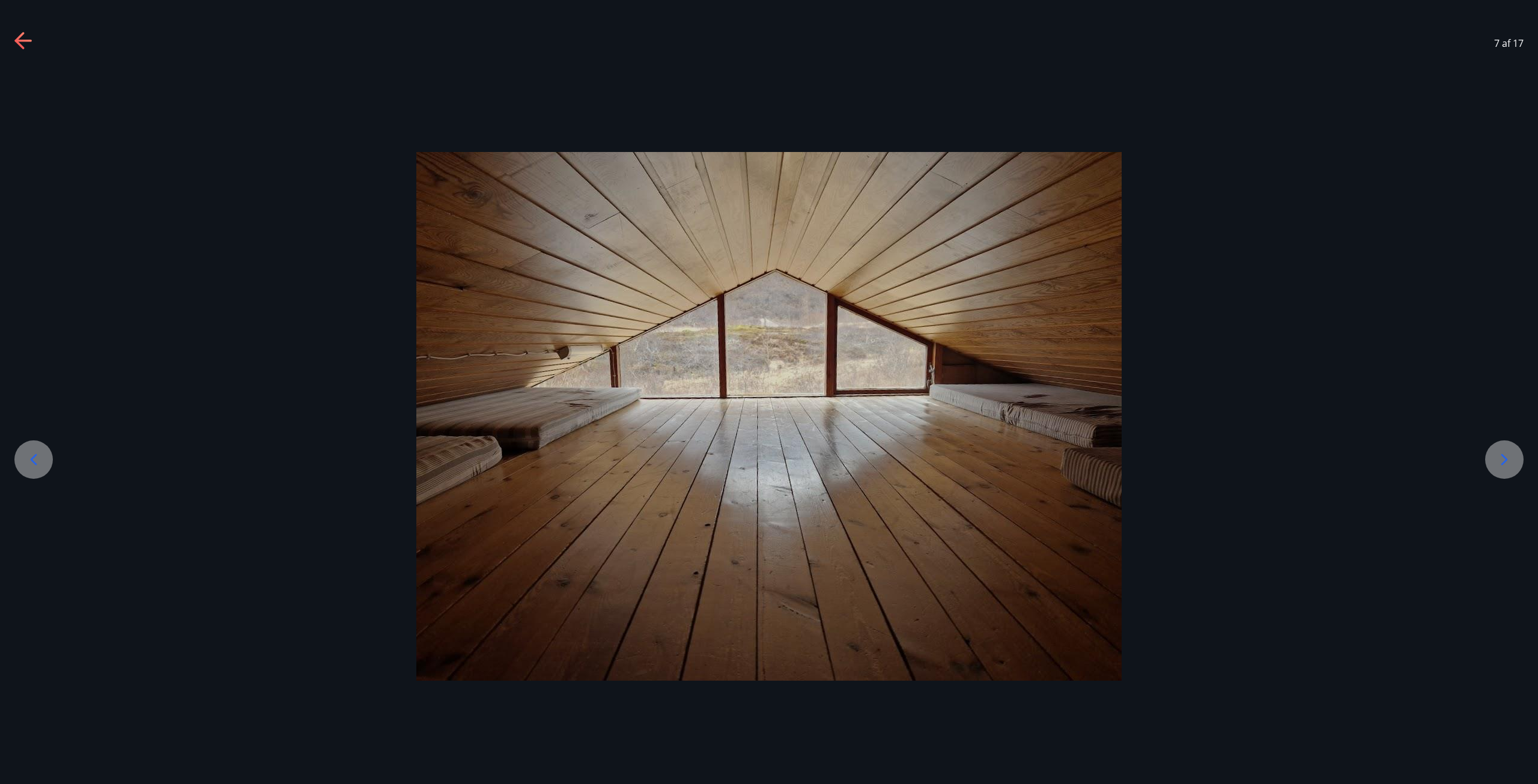
click at [12, 40] on div "7 af 17" at bounding box center [769, 43] width 1538 height 48
click at [20, 35] on icon at bounding box center [19, 40] width 10 height 17
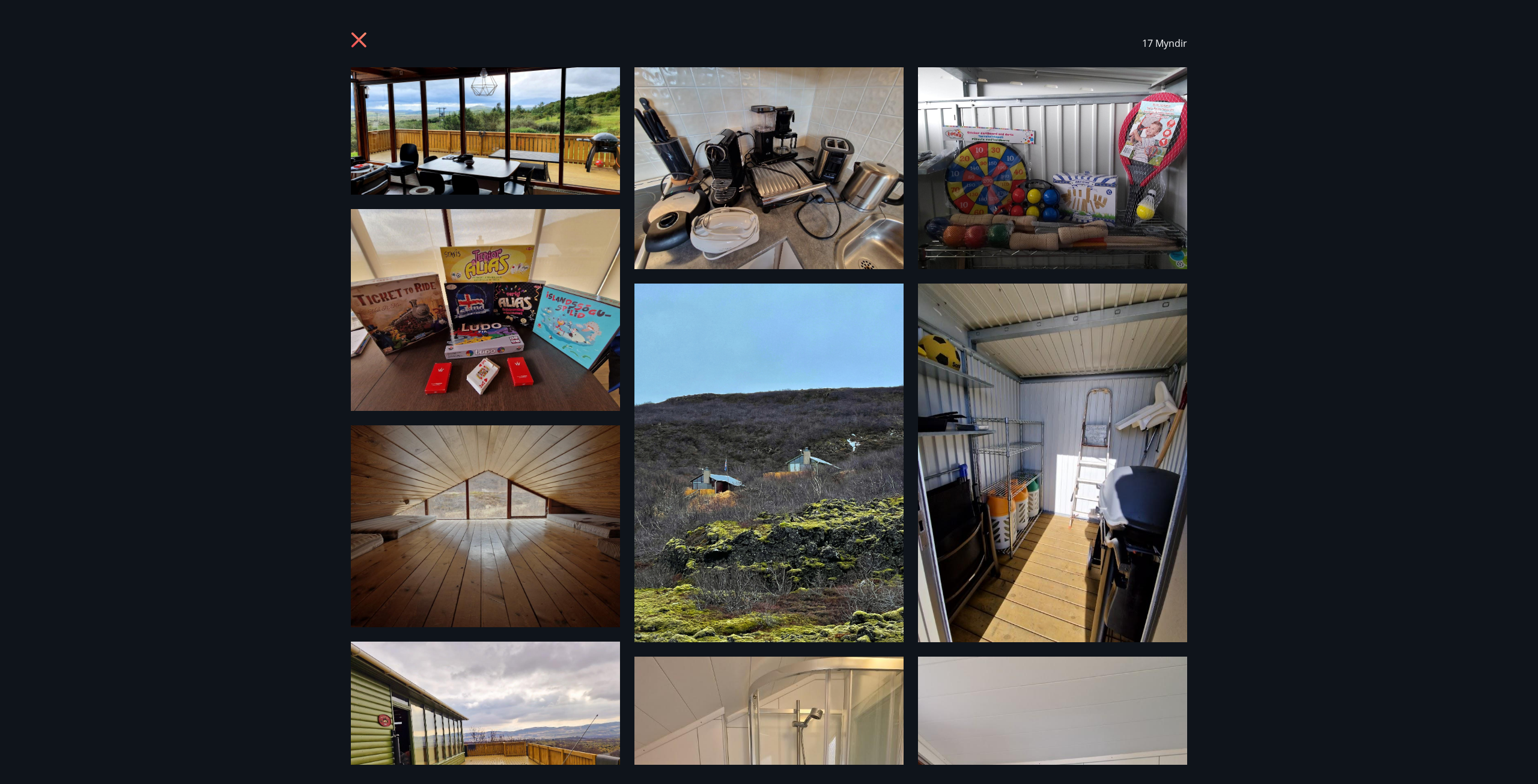
click at [524, 148] on img at bounding box center [485, 131] width 269 height 128
